Goal: Find specific page/section: Find specific page/section

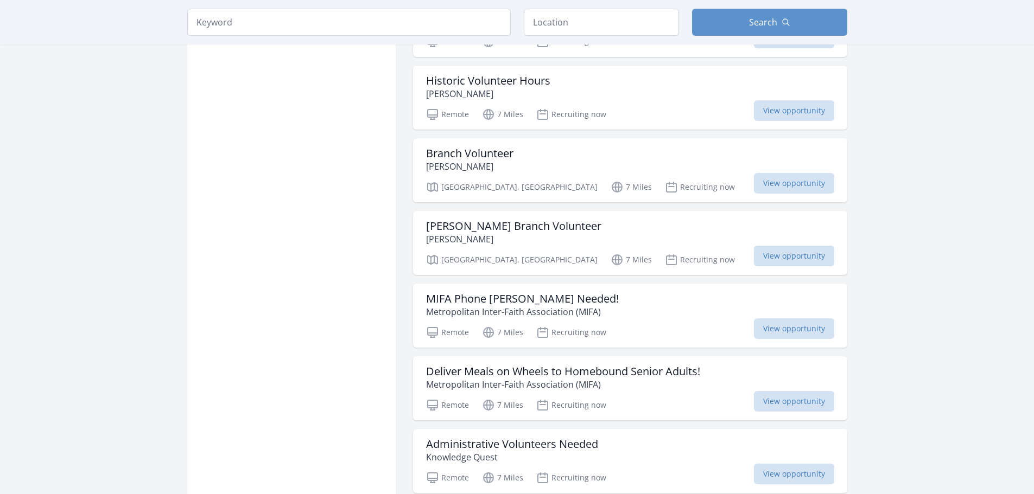
scroll to position [4721, 0]
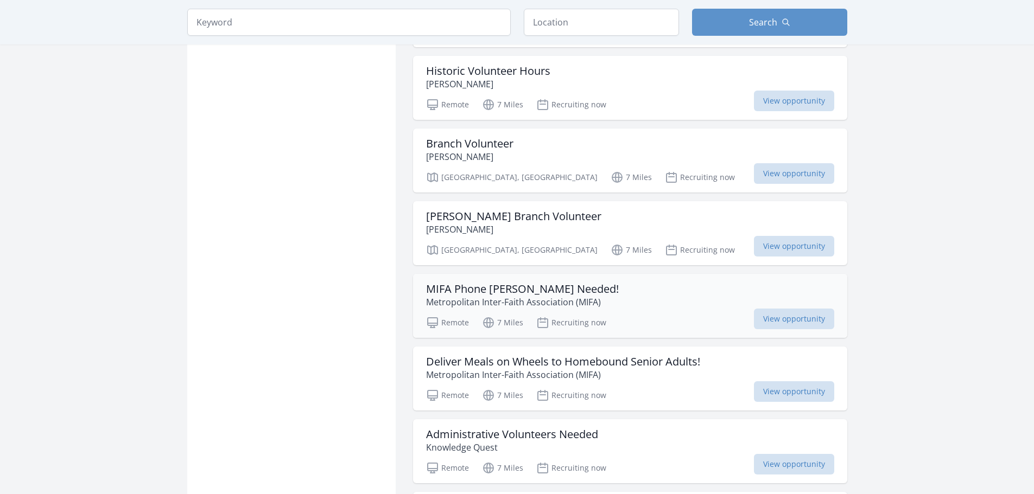
click at [507, 308] on p "Metropolitan Inter-Faith Association (MIFA)" at bounding box center [522, 302] width 193 height 13
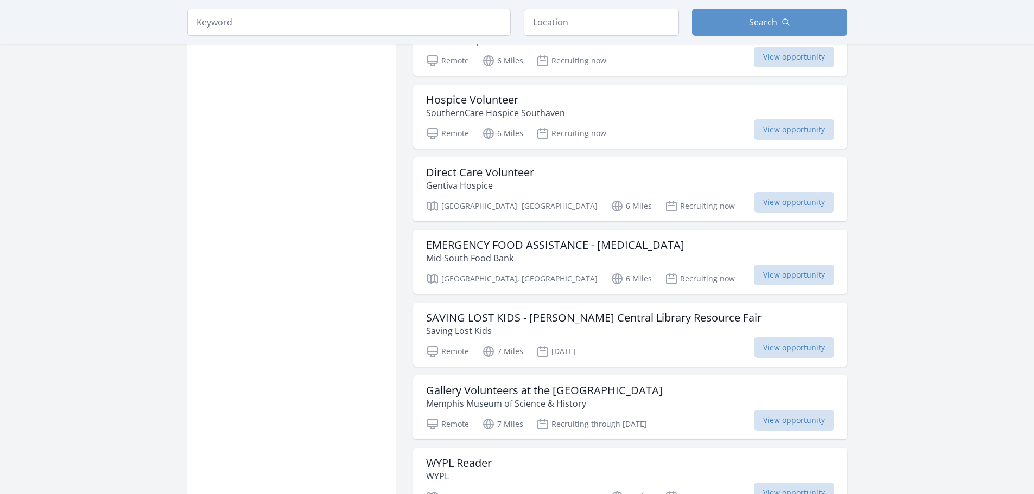
scroll to position [3256, 0]
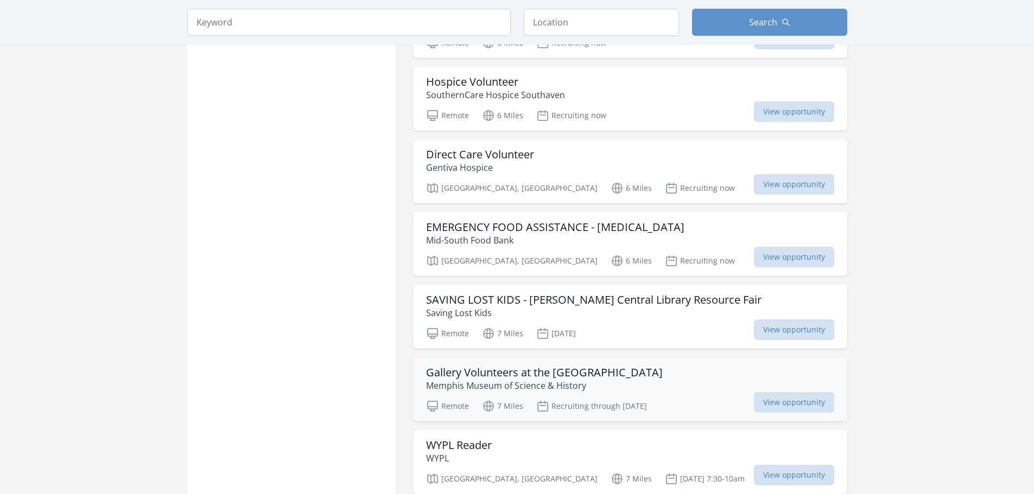
click at [505, 376] on h3 "Gallery Volunteers at the Pink Palace Museum" at bounding box center [544, 372] width 237 height 13
